Goal: Find specific page/section: Find specific page/section

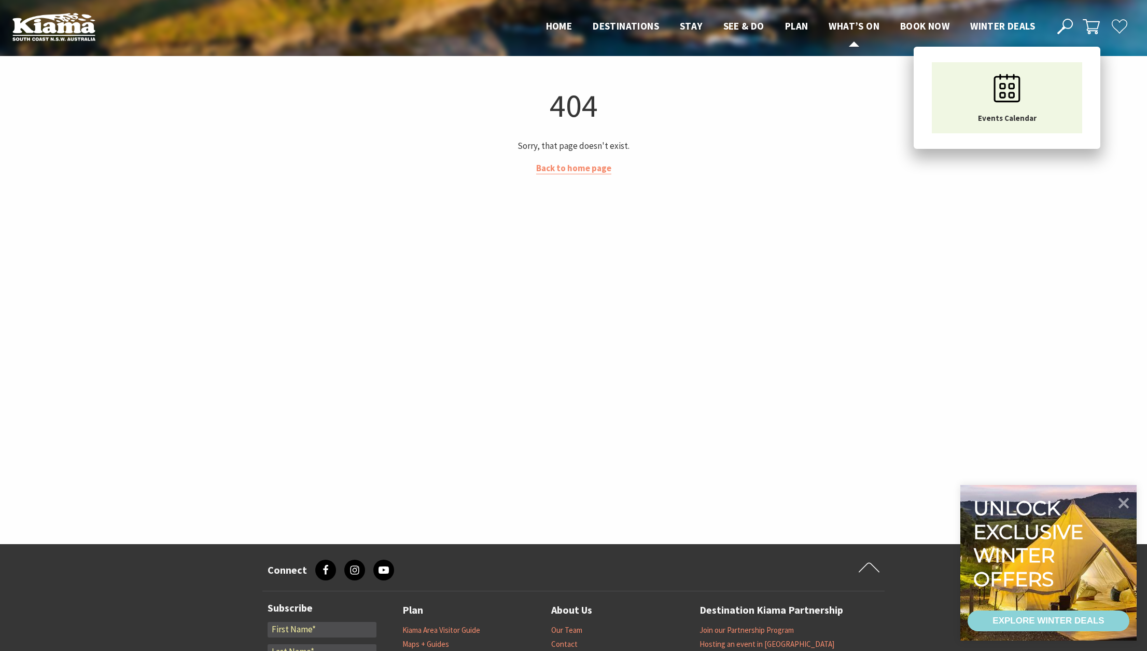
click at [860, 27] on span "What’s On" at bounding box center [854, 26] width 51 height 12
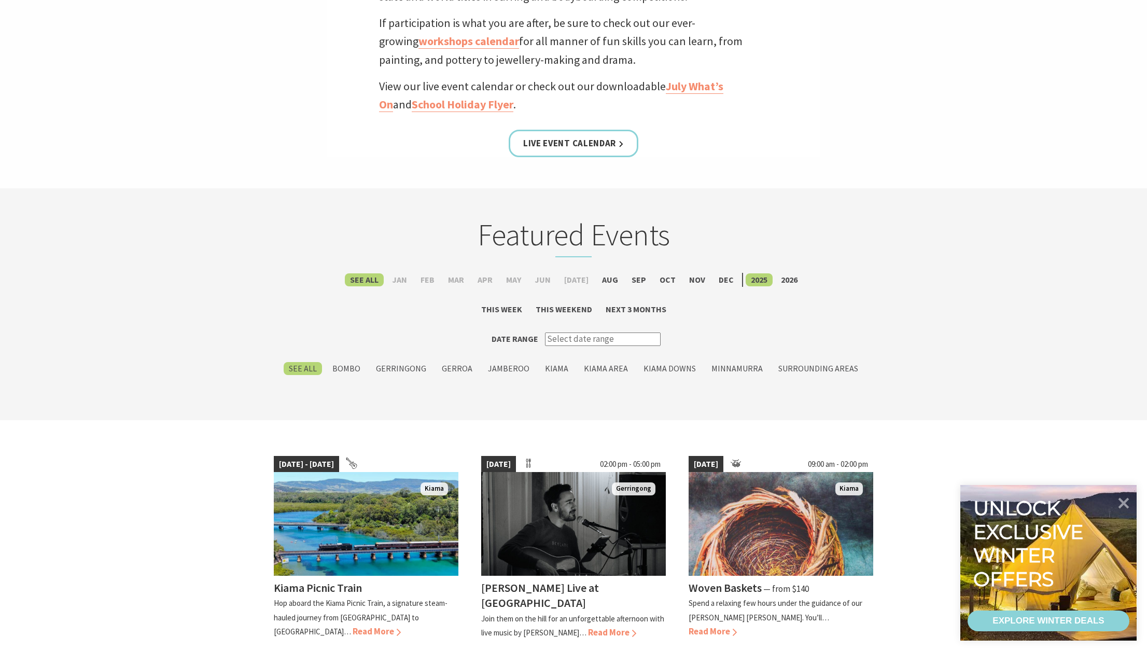
scroll to position [598, 0]
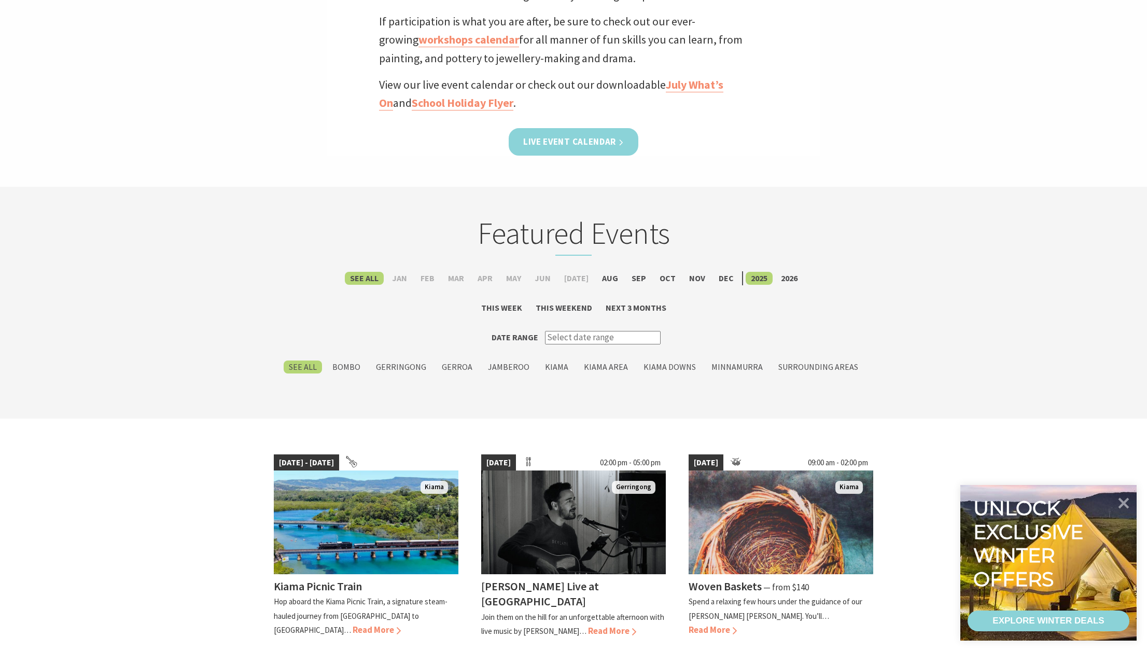
click at [613, 142] on link "Live Event Calendar" at bounding box center [574, 141] width 130 height 27
